Goal: Check status: Check status

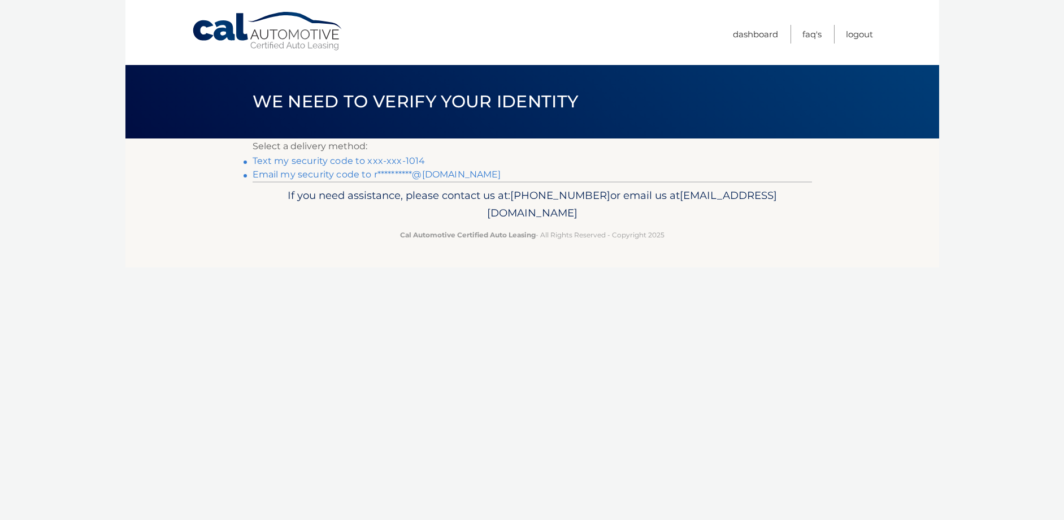
click at [404, 160] on link "Text my security code to xxx-xxx-1014" at bounding box center [339, 160] width 173 height 11
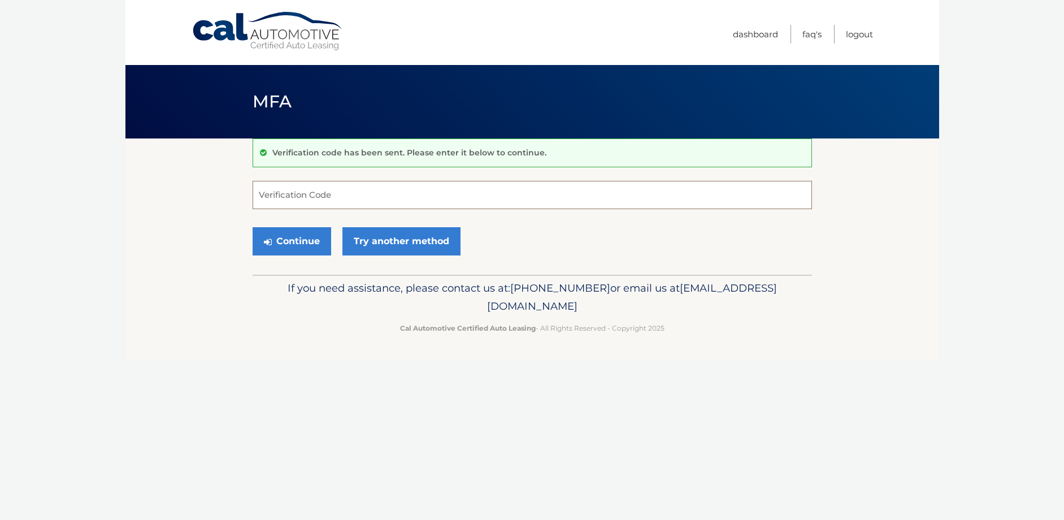
click at [430, 190] on input "Verification Code" at bounding box center [532, 195] width 559 height 28
type input "756417"
click at [295, 236] on button "Continue" at bounding box center [292, 241] width 79 height 28
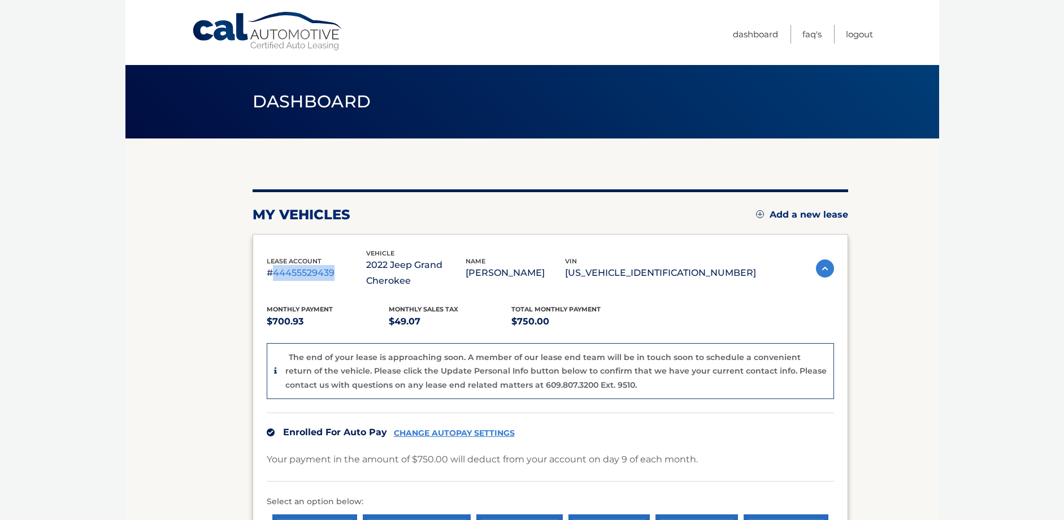
drag, startPoint x: 275, startPoint y: 273, endPoint x: 319, endPoint y: 272, distance: 44.6
click at [328, 272] on p "#44455529439" at bounding box center [316, 273] width 99 height 16
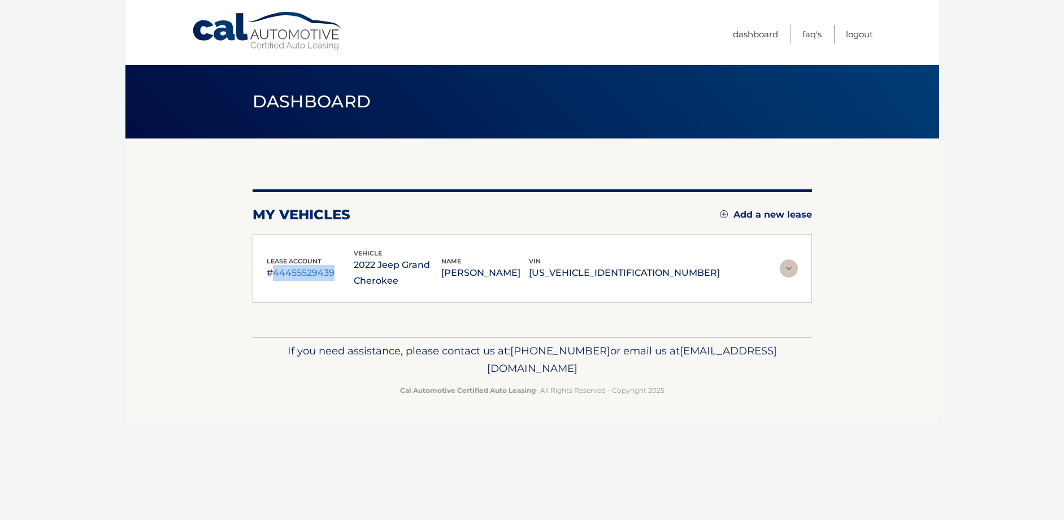
drag, startPoint x: 275, startPoint y: 272, endPoint x: 325, endPoint y: 273, distance: 49.7
click at [331, 273] on p "#44455529439" at bounding box center [311, 273] width 88 height 16
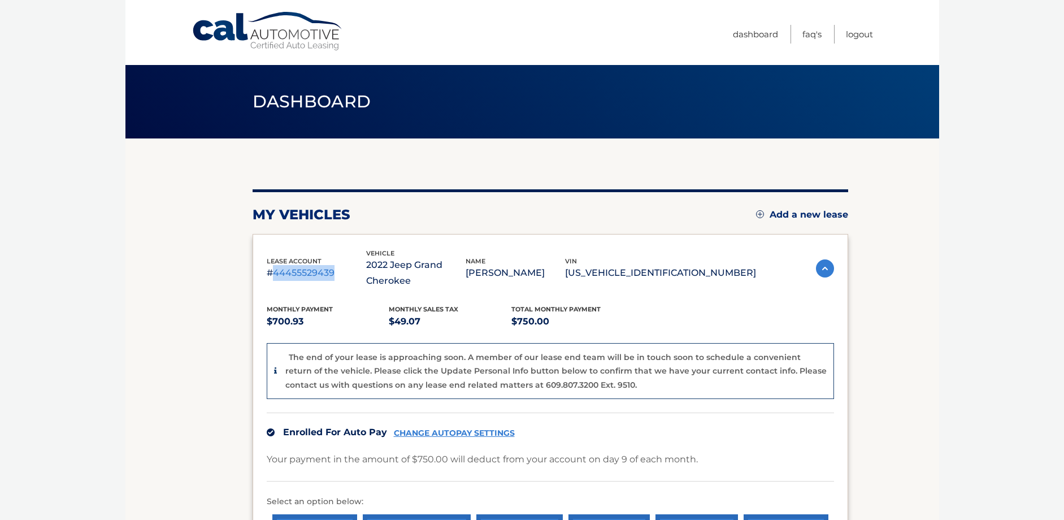
copy p "44455529439"
drag, startPoint x: 497, startPoint y: 288, endPoint x: 511, endPoint y: 293, distance: 15.0
click at [465, 288] on p "2022 Jeep Grand Cherokee" at bounding box center [415, 273] width 99 height 32
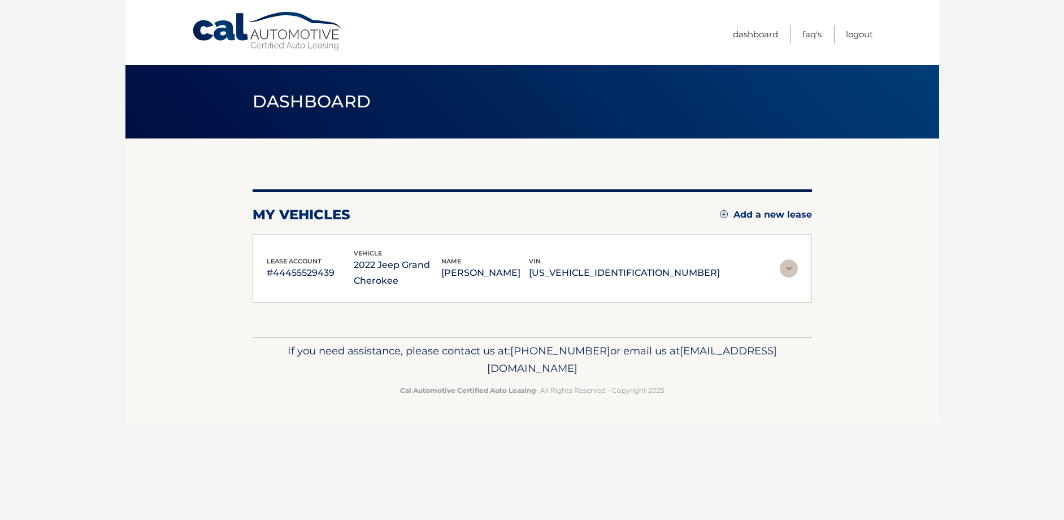
click at [791, 268] on img at bounding box center [789, 268] width 18 height 18
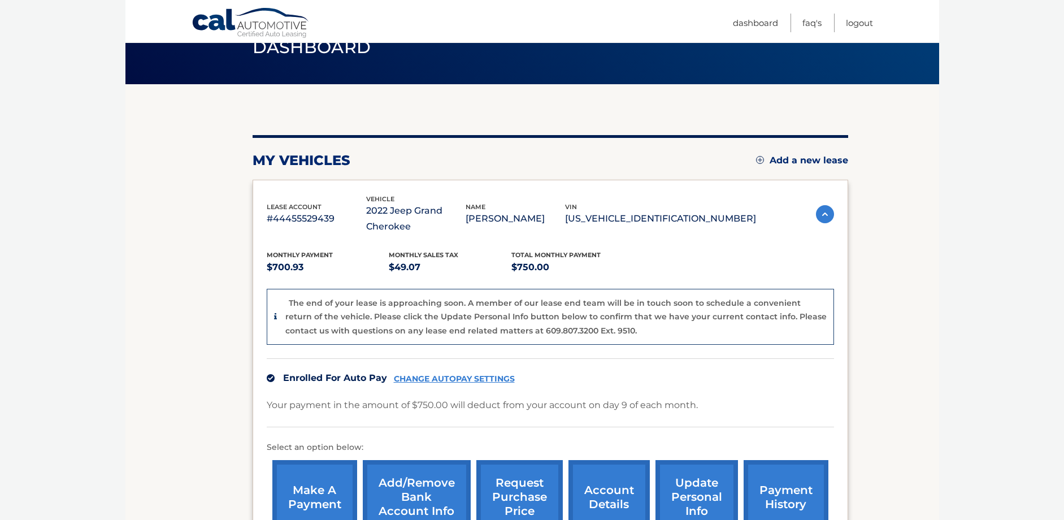
scroll to position [51, 0]
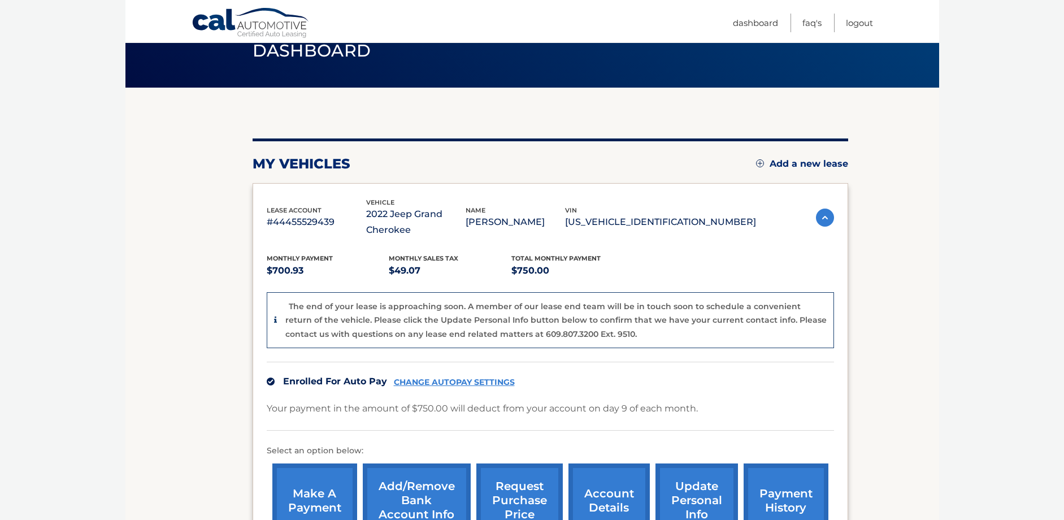
click at [829, 214] on img at bounding box center [825, 217] width 18 height 18
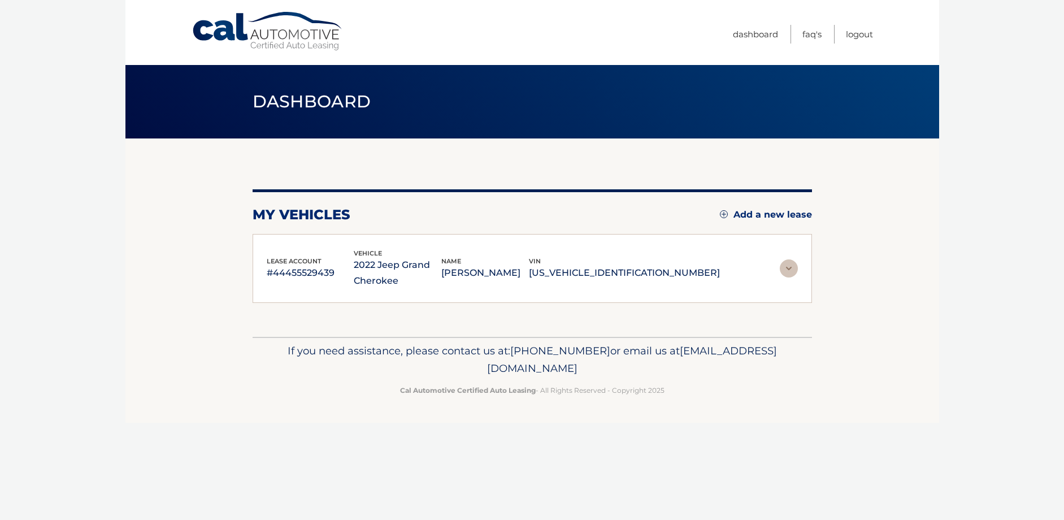
click at [795, 268] on img at bounding box center [789, 268] width 18 height 18
